Goal: Task Accomplishment & Management: Complete application form

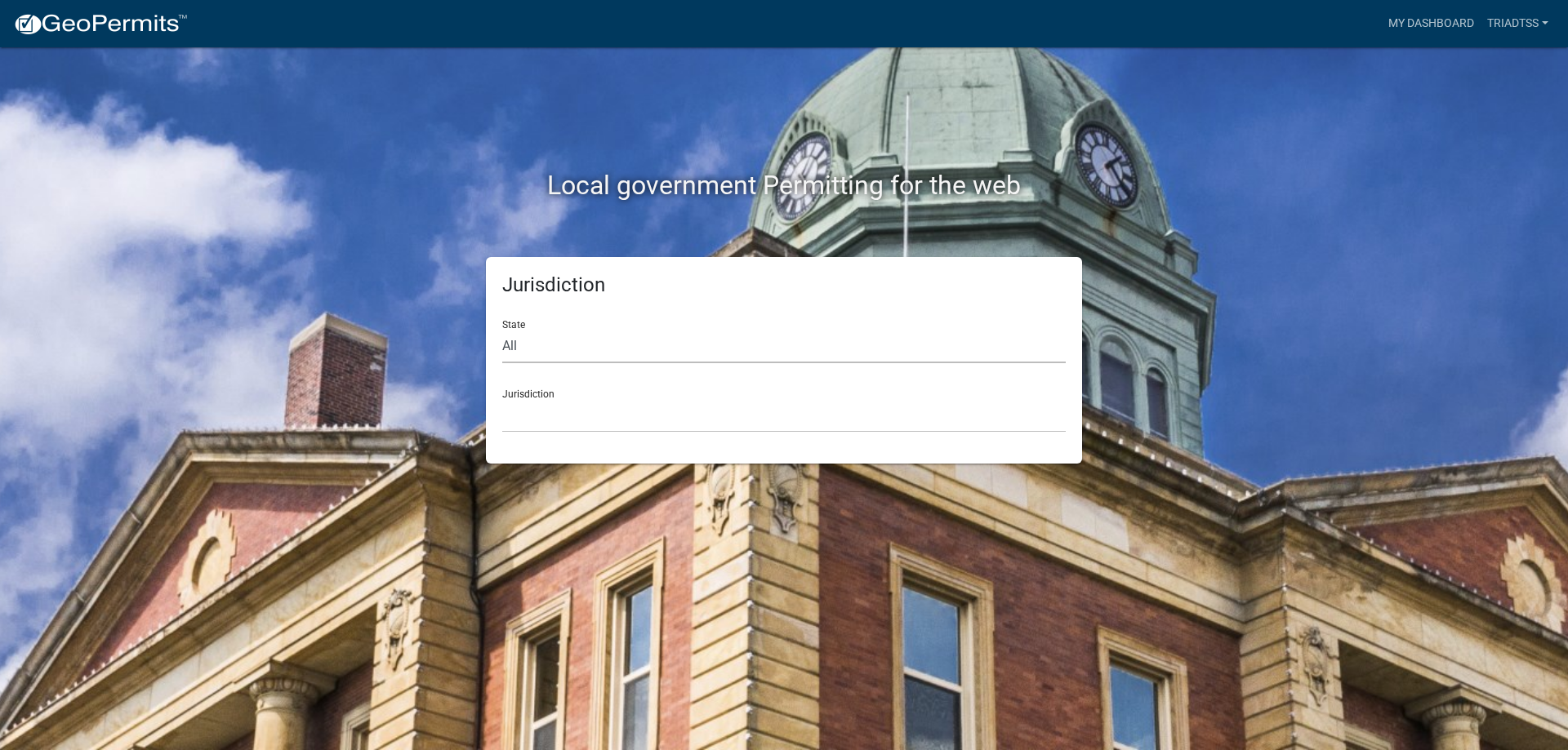
click at [519, 343] on select "All [US_STATE] [US_STATE] [US_STATE] [US_STATE] [US_STATE] [US_STATE] [US_STATE…" at bounding box center [784, 346] width 564 height 33
select select "[US_STATE]"
click at [502, 329] on select "All [US_STATE] [US_STATE] [US_STATE] [US_STATE] [US_STATE] [US_STATE] [US_STATE…" at bounding box center [784, 346] width 564 height 33
click at [557, 414] on select "[GEOGRAPHIC_DATA], [US_STATE][PERSON_NAME][GEOGRAPHIC_DATA], [US_STATE][PERSON_…" at bounding box center [784, 416] width 564 height 33
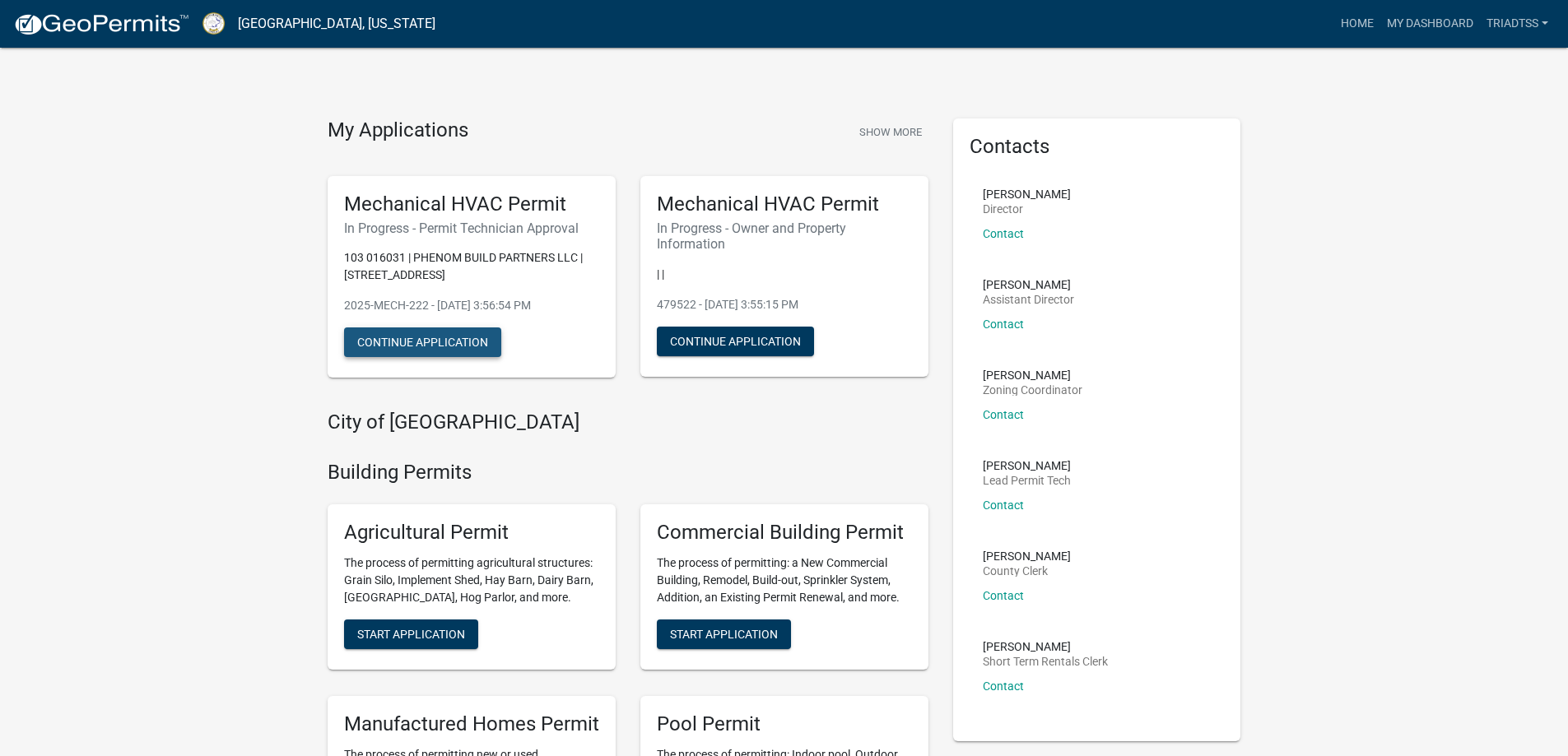
click at [421, 346] on button "Continue Application" at bounding box center [423, 343] width 157 height 30
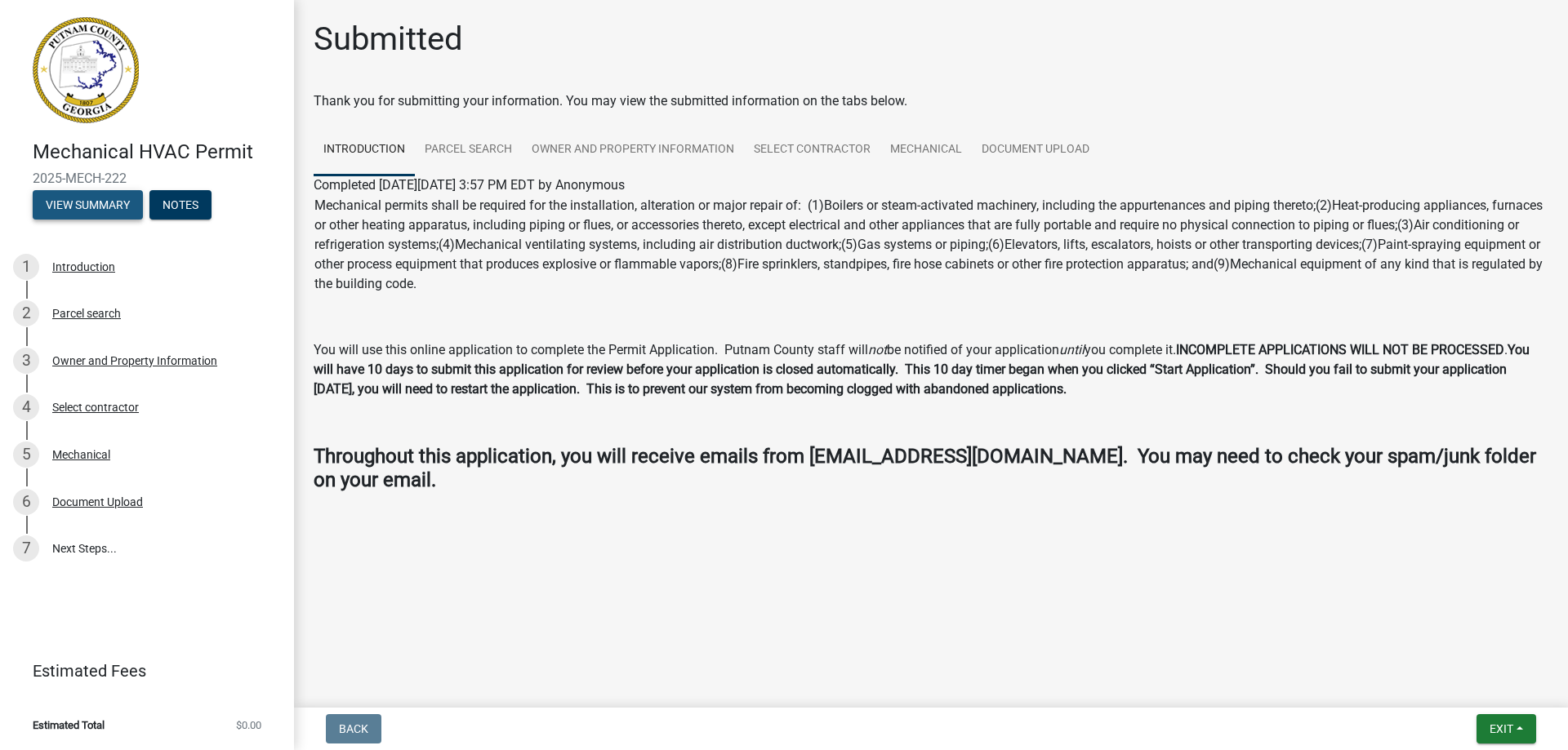
click at [93, 203] on button "View Summary" at bounding box center [88, 205] width 110 height 30
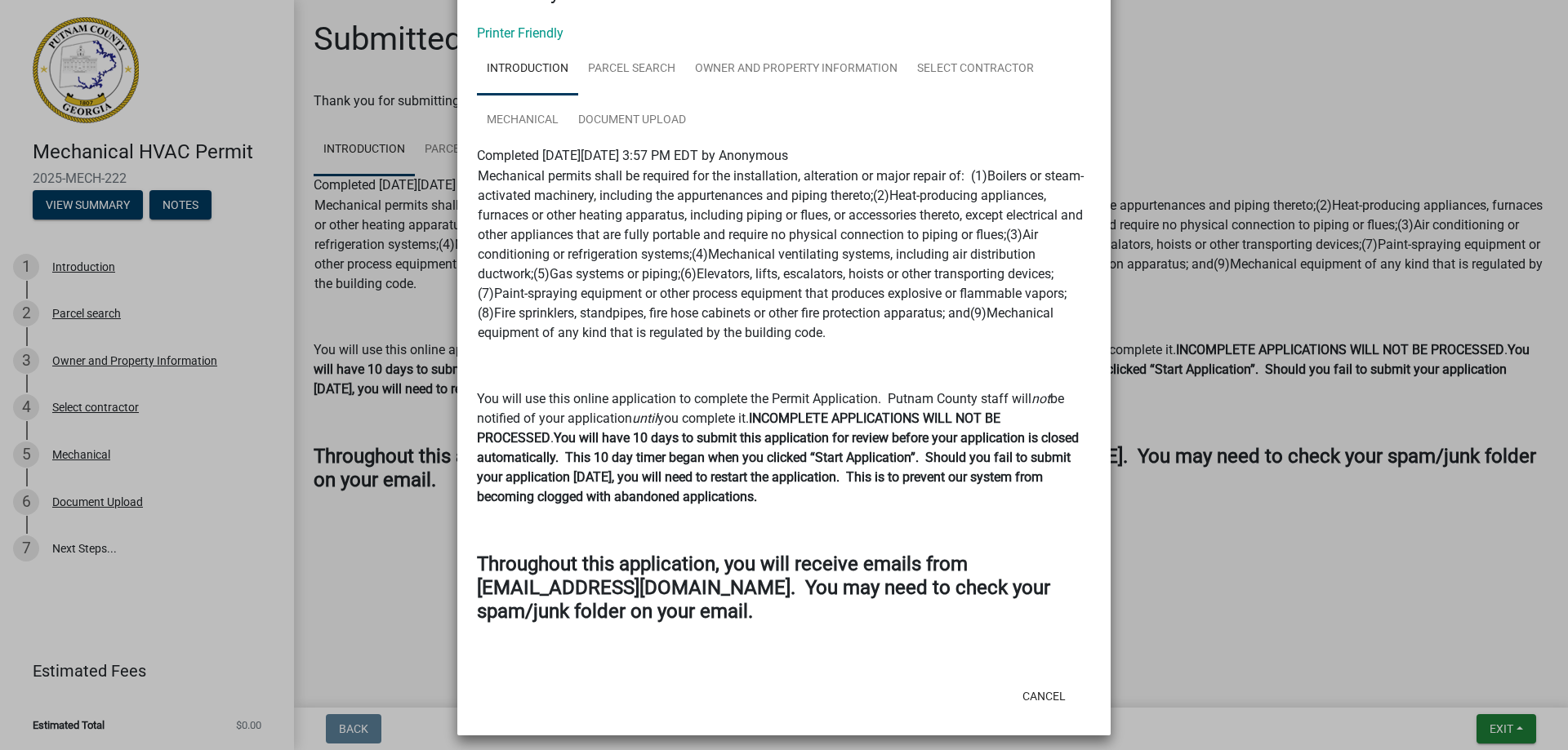
scroll to position [73, 0]
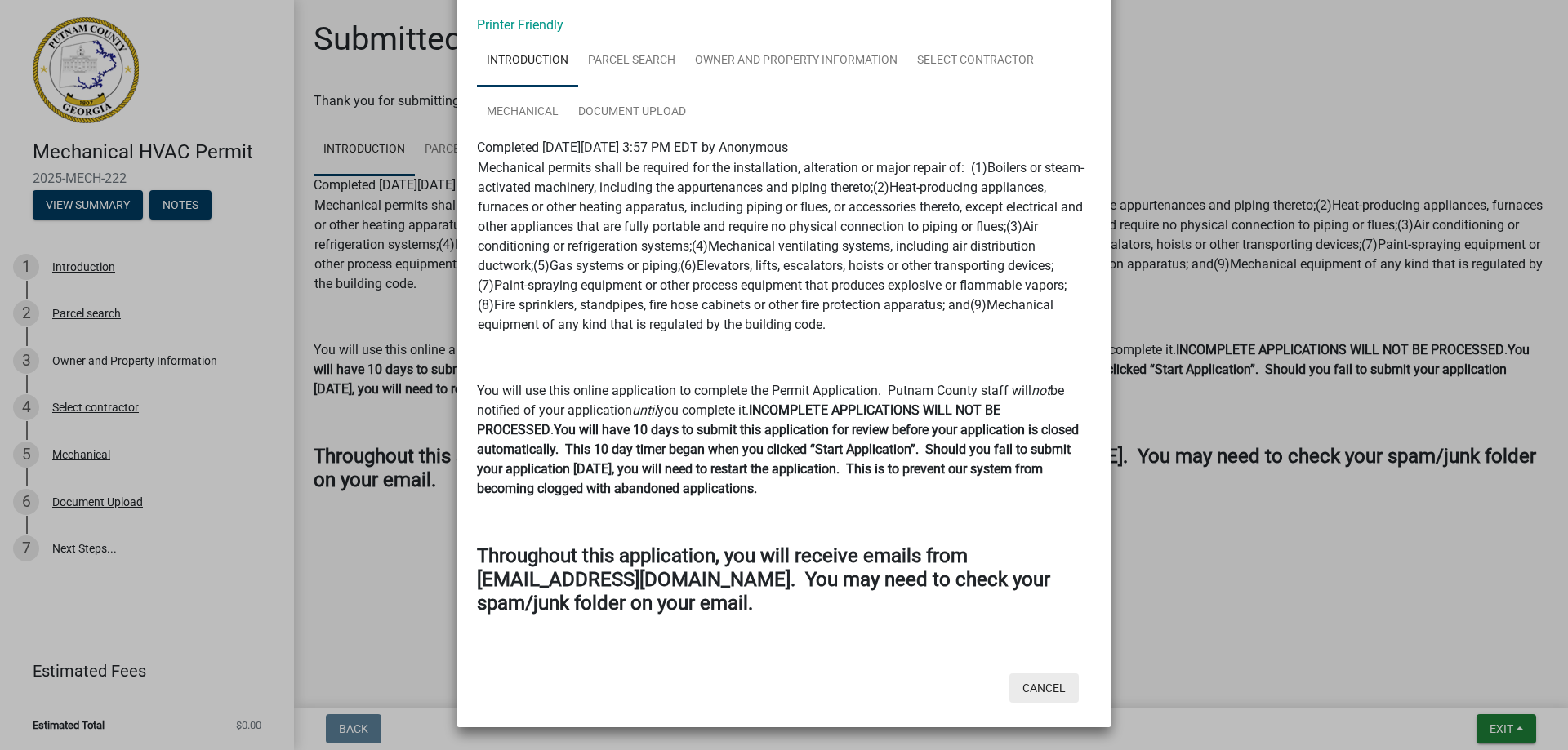
click at [1045, 690] on button "Cancel" at bounding box center [1044, 689] width 69 height 30
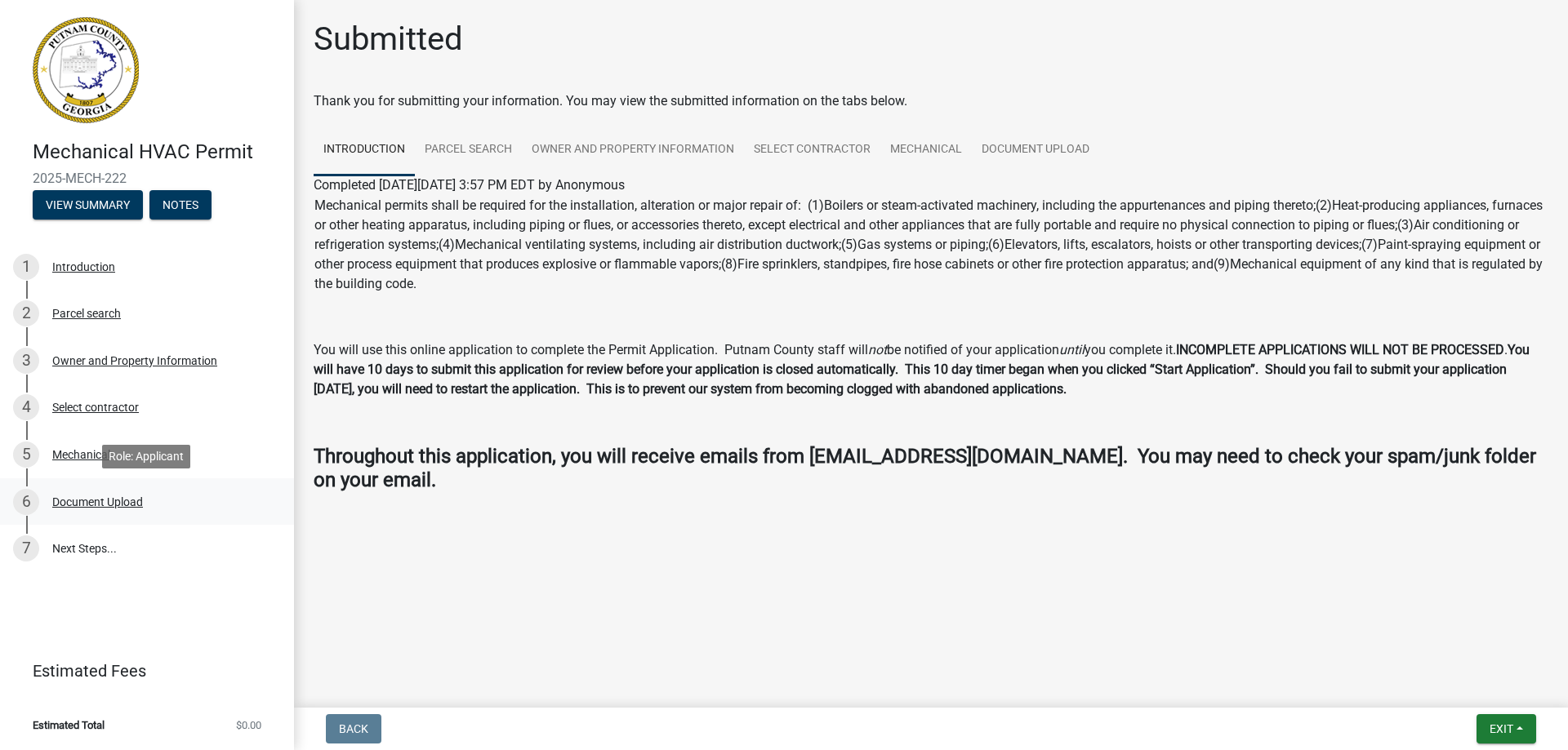
click at [87, 501] on div "Document Upload" at bounding box center [97, 502] width 90 height 11
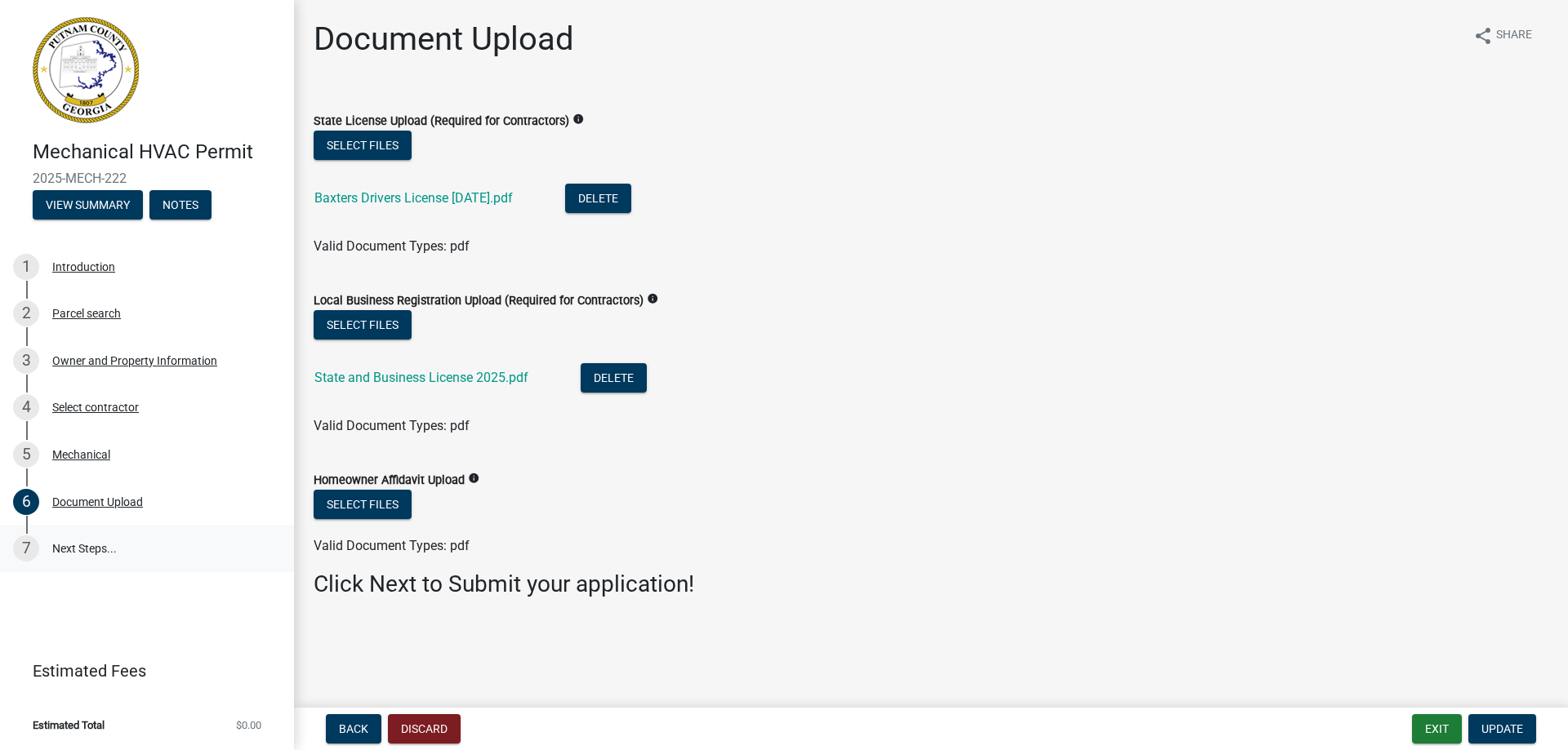
click at [92, 548] on link "7 Next Steps..." at bounding box center [146, 548] width 294 height 47
click at [193, 200] on button "Notes" at bounding box center [181, 205] width 62 height 30
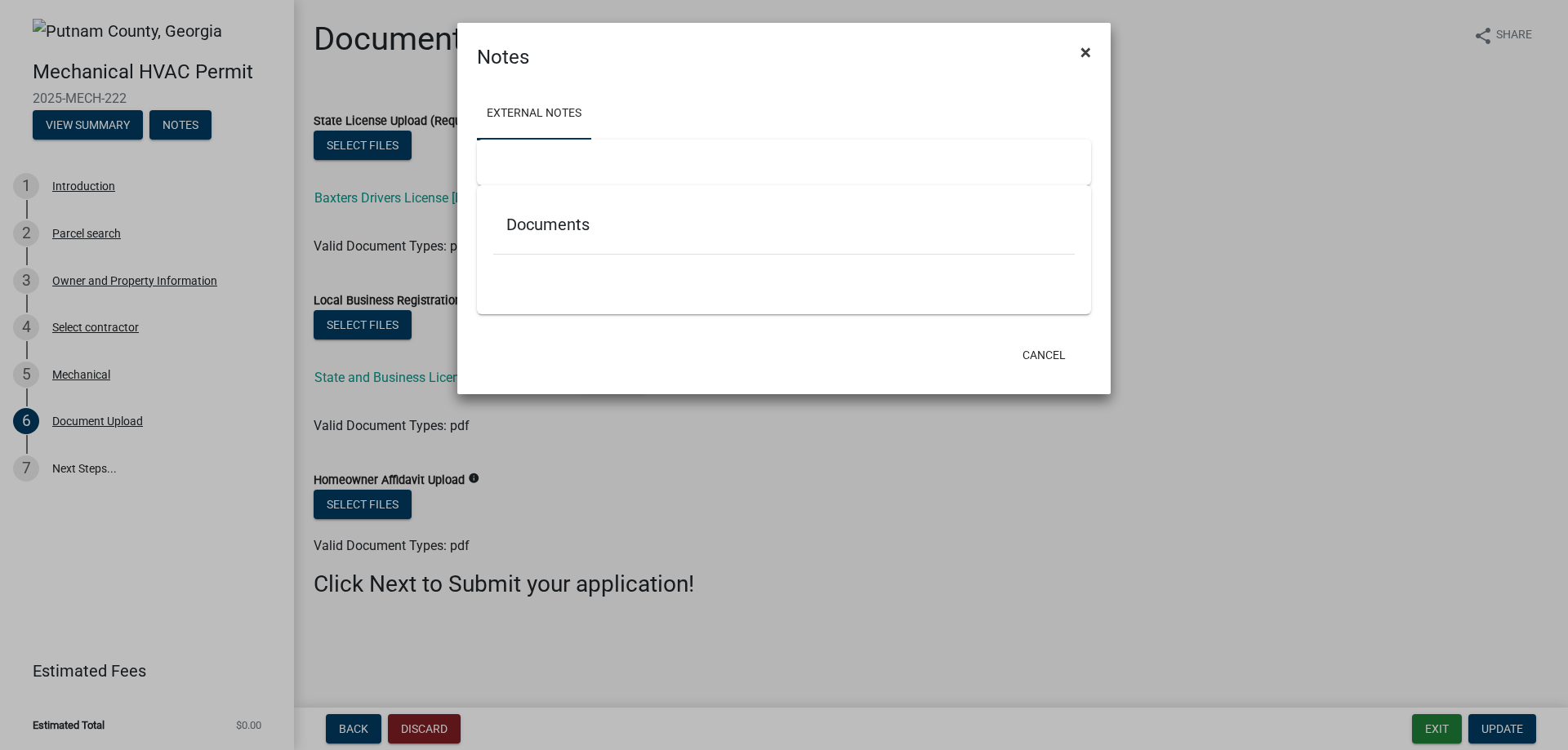
click at [1085, 49] on span "×" at bounding box center [1086, 53] width 11 height 23
